Goal: Task Accomplishment & Management: Manage account settings

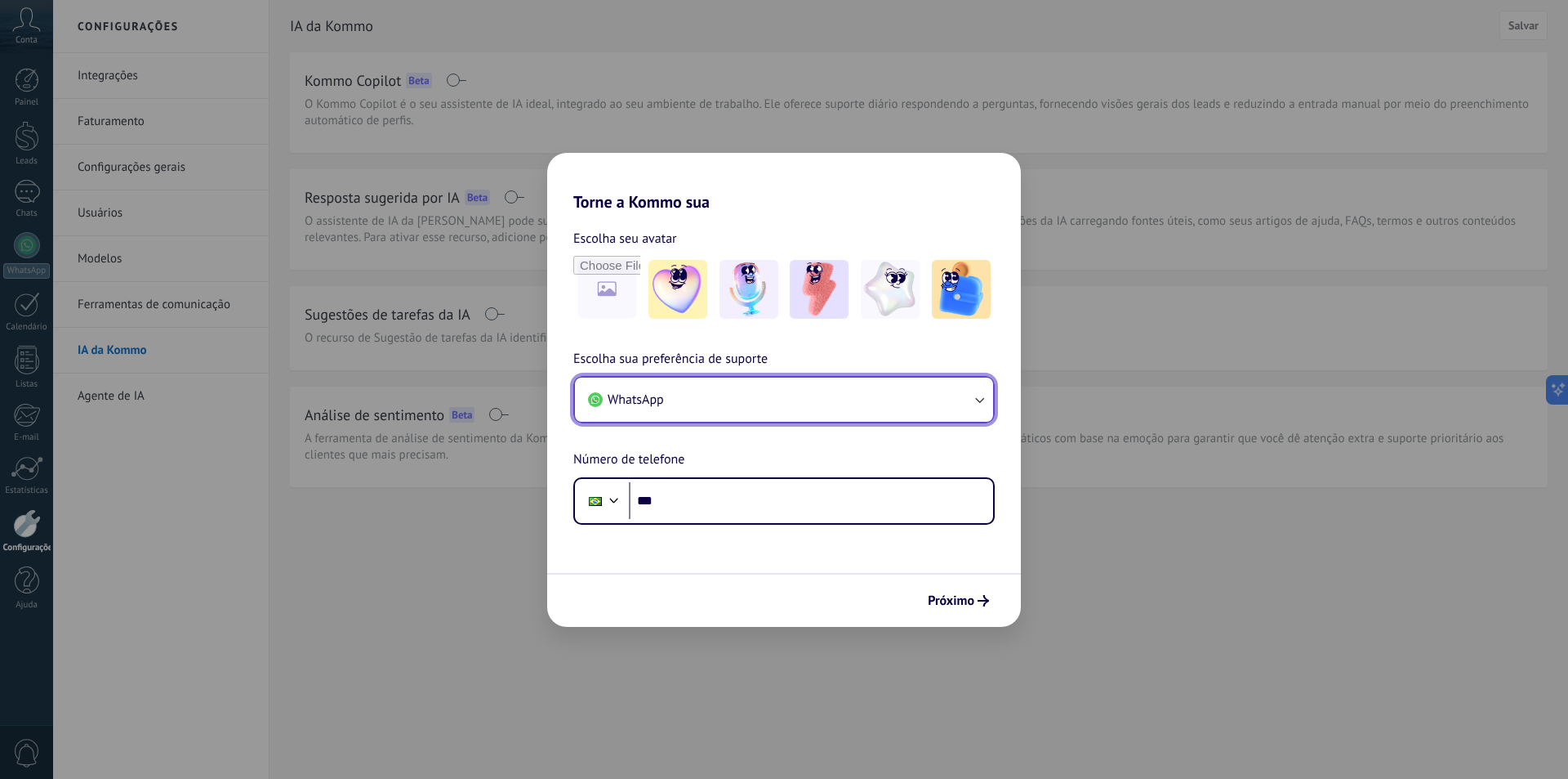
click at [717, 392] on button "WhatsApp" at bounding box center [784, 399] width 418 height 44
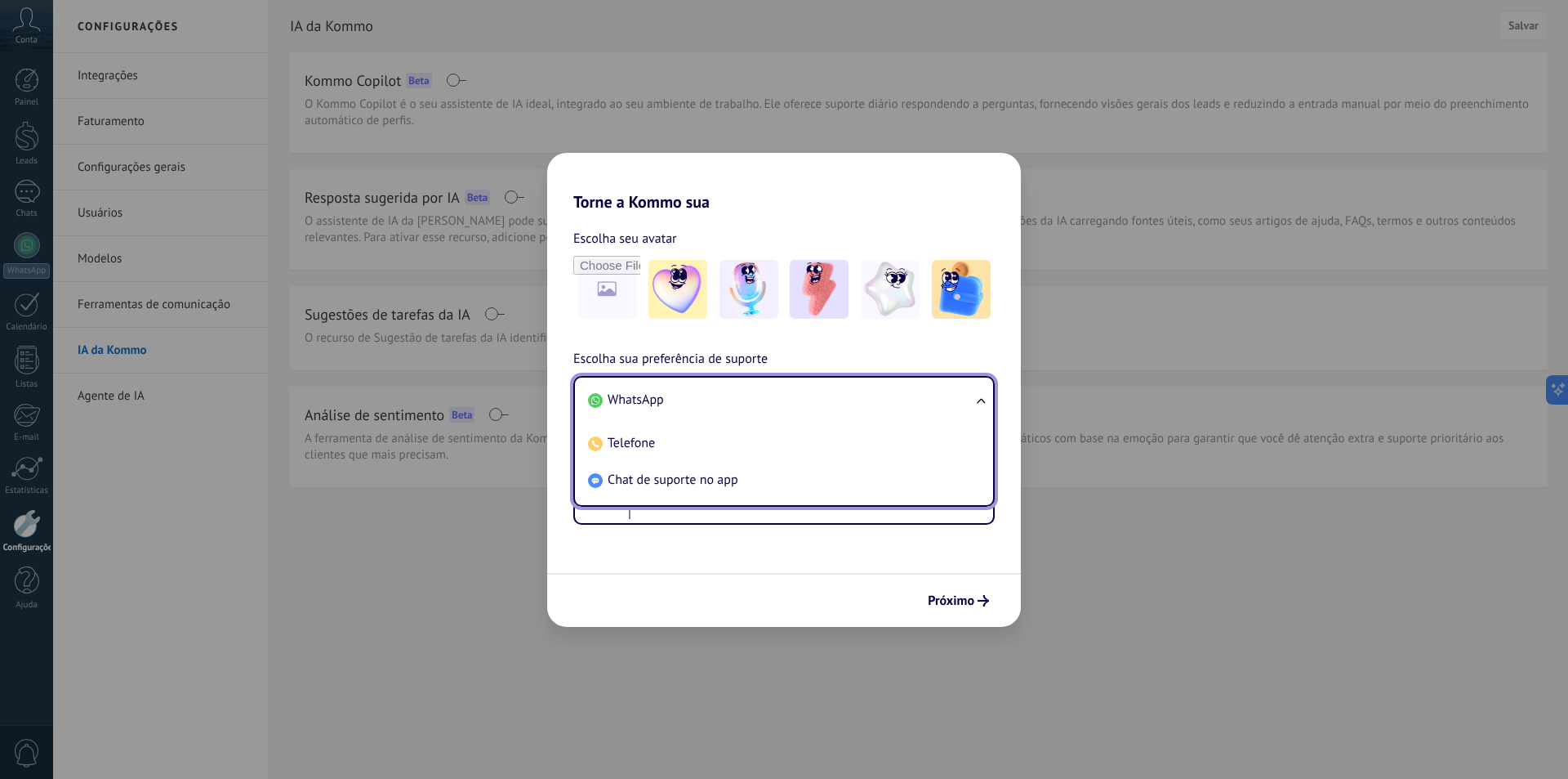
click at [470, 529] on div "Torne a Kommo sua Escolha seu avatar Escolha sua preferência de suporte WhatsAp…" at bounding box center [784, 389] width 1568 height 779
